Goal: Task Accomplishment & Management: Use online tool/utility

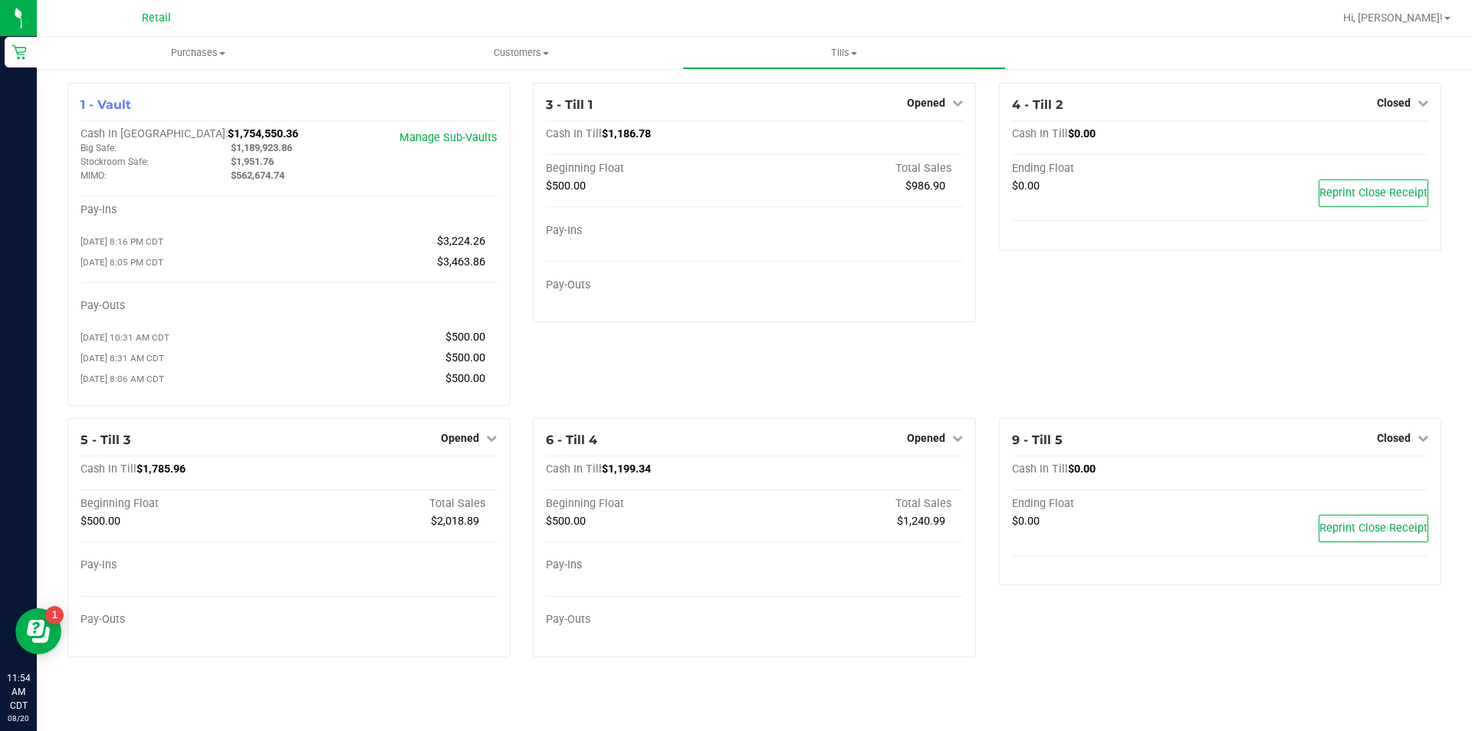
click at [488, 442] on icon at bounding box center [491, 437] width 11 height 11
click at [455, 475] on link "Close Till" at bounding box center [462, 469] width 41 height 12
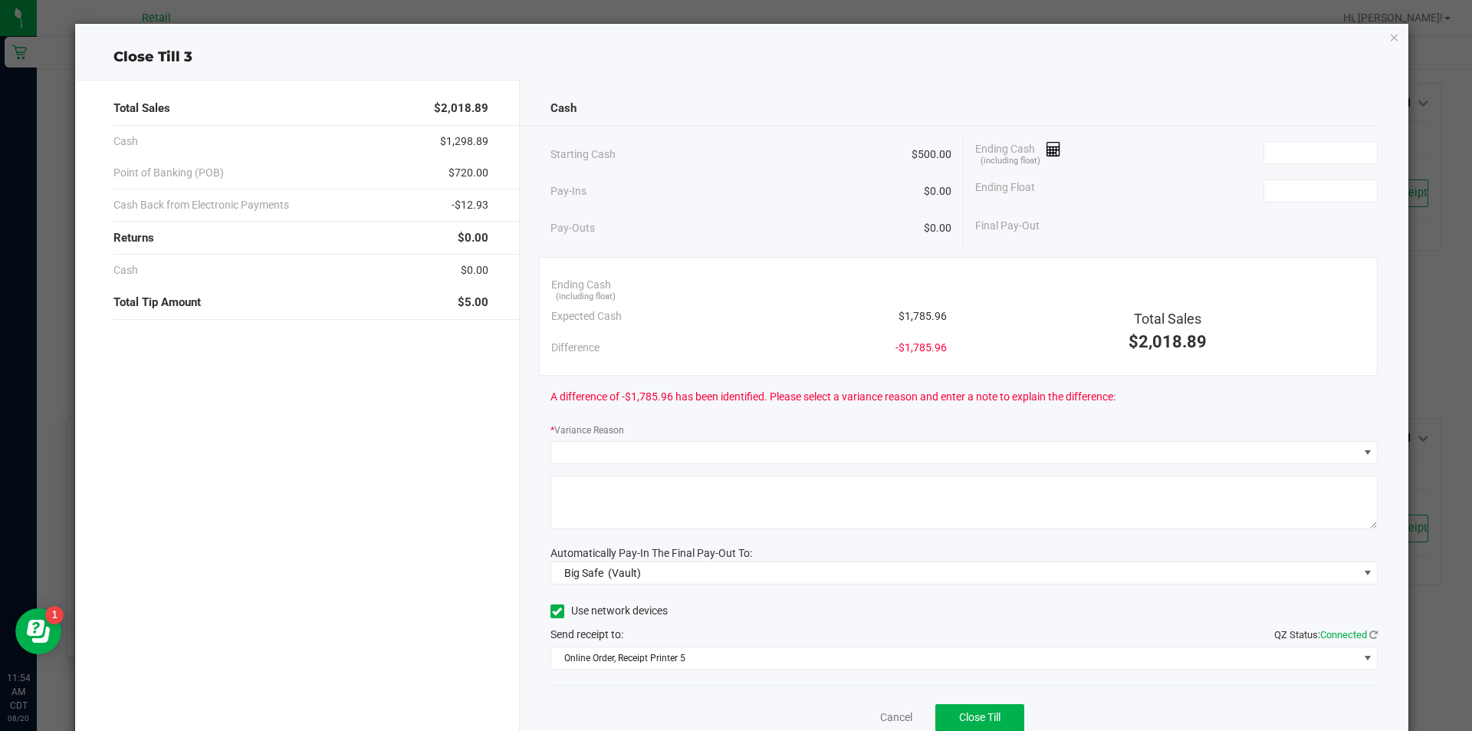
click at [1389, 31] on icon "button" at bounding box center [1394, 37] width 11 height 18
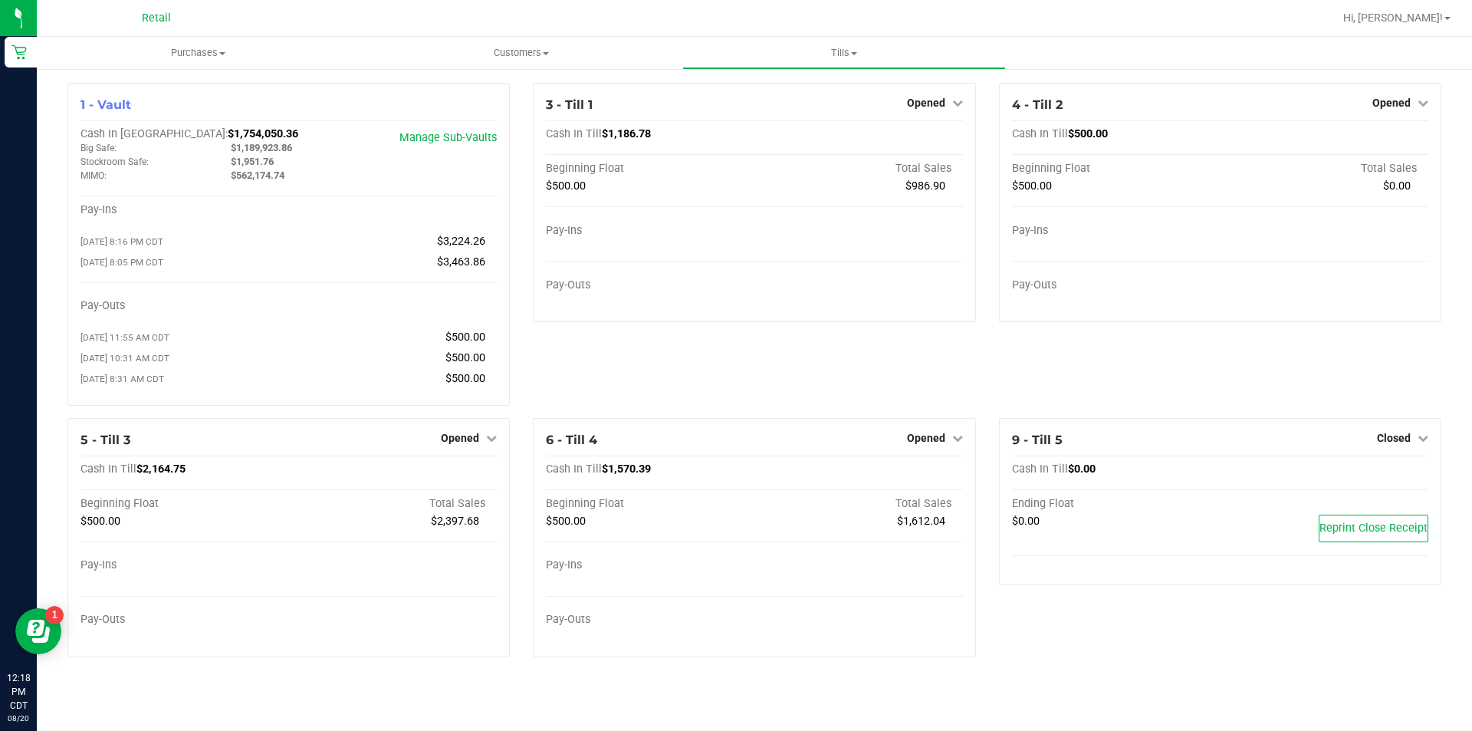
click at [492, 442] on icon at bounding box center [491, 437] width 11 height 11
click at [454, 472] on link "Close Till" at bounding box center [462, 469] width 41 height 12
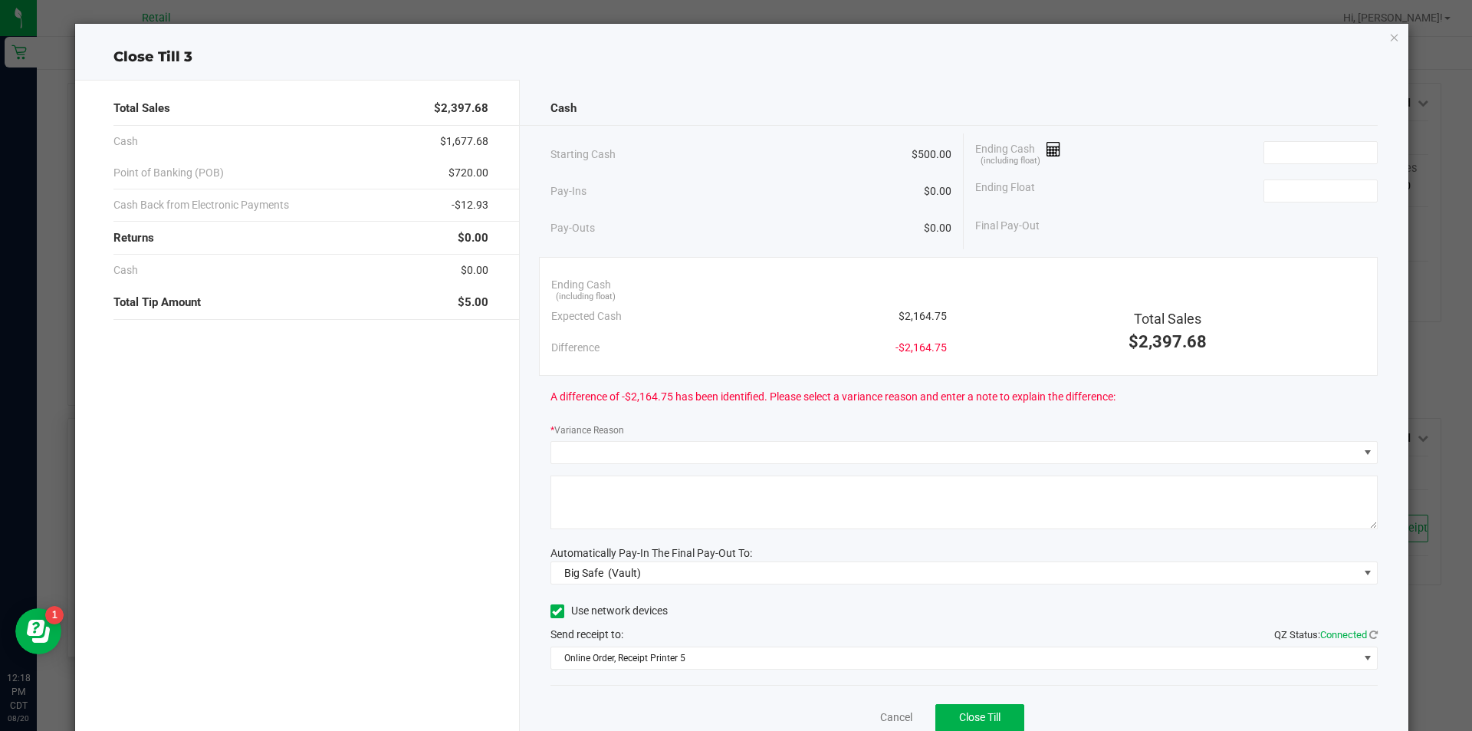
click at [1389, 43] on icon "button" at bounding box center [1394, 37] width 11 height 18
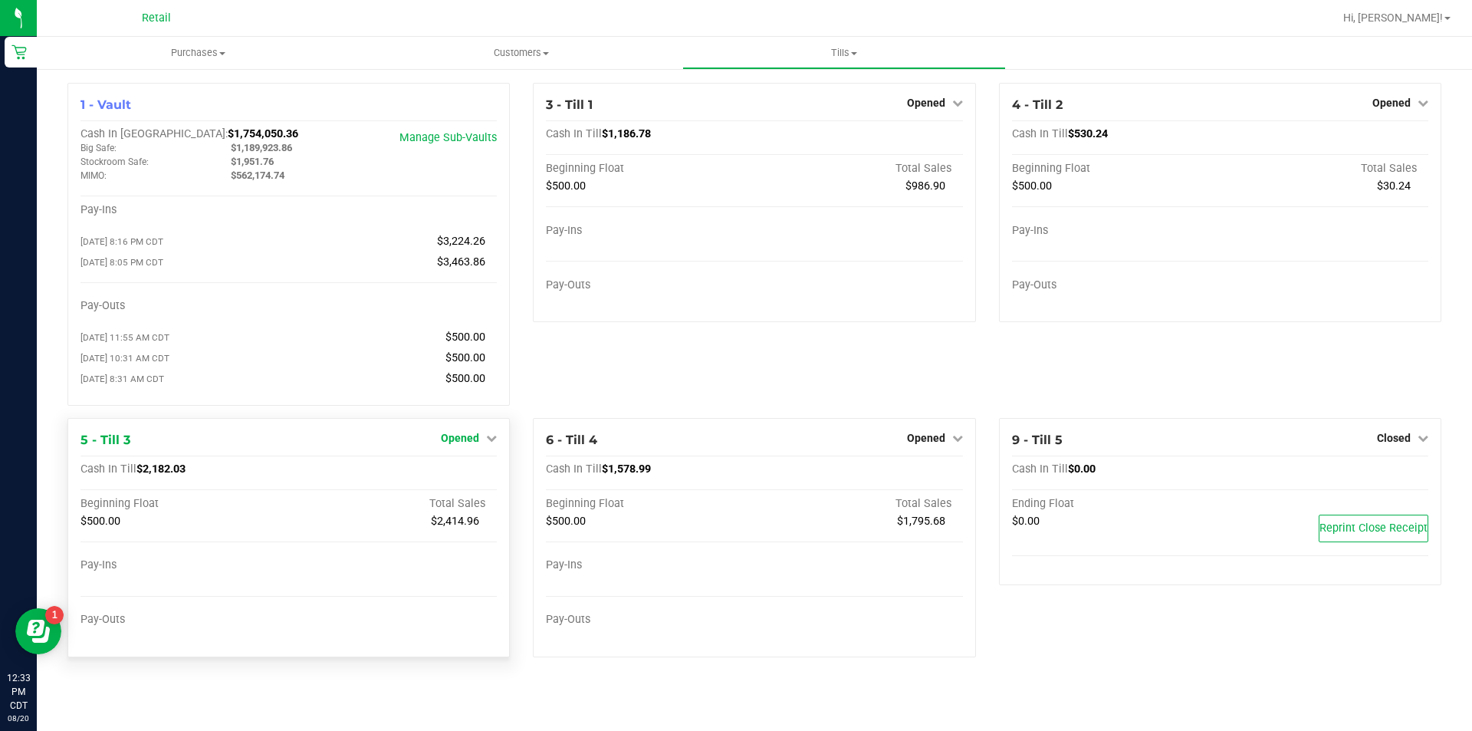
click at [490, 443] on icon at bounding box center [491, 437] width 11 height 11
click at [449, 471] on link "Close Till" at bounding box center [462, 469] width 41 height 12
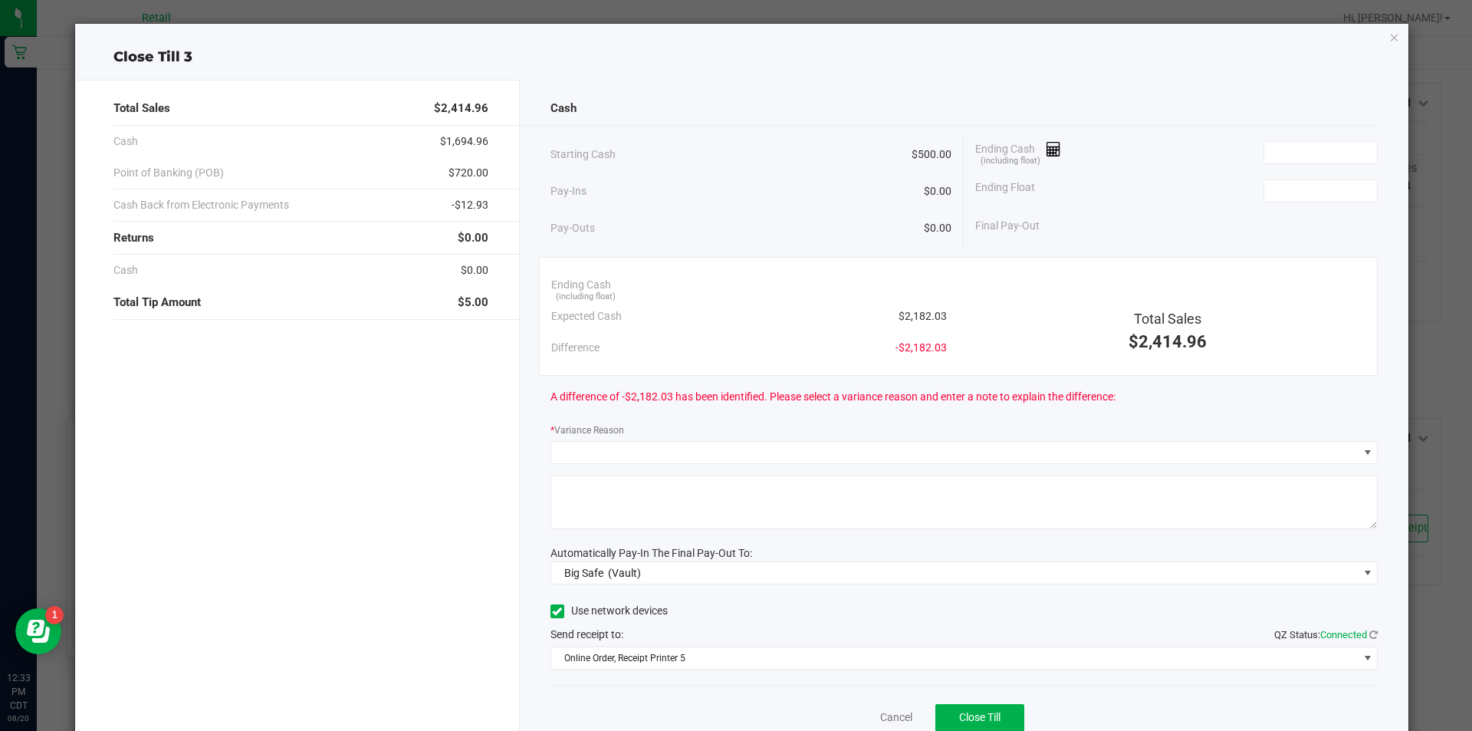
click at [1389, 41] on icon "button" at bounding box center [1394, 37] width 11 height 18
